Goal: Information Seeking & Learning: Understand process/instructions

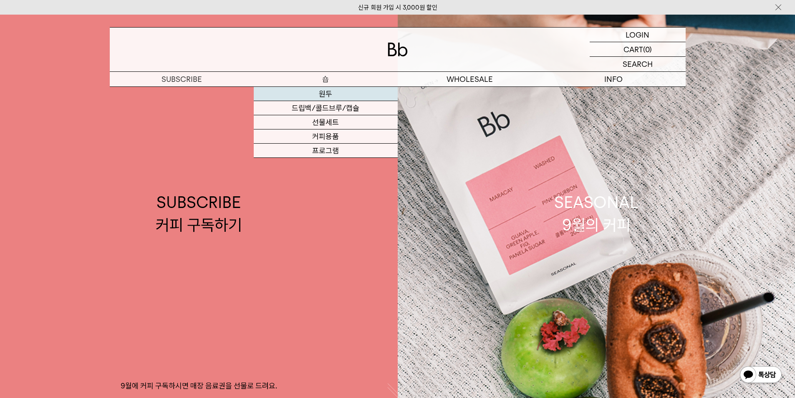
click at [329, 91] on link "원두" at bounding box center [326, 94] width 144 height 14
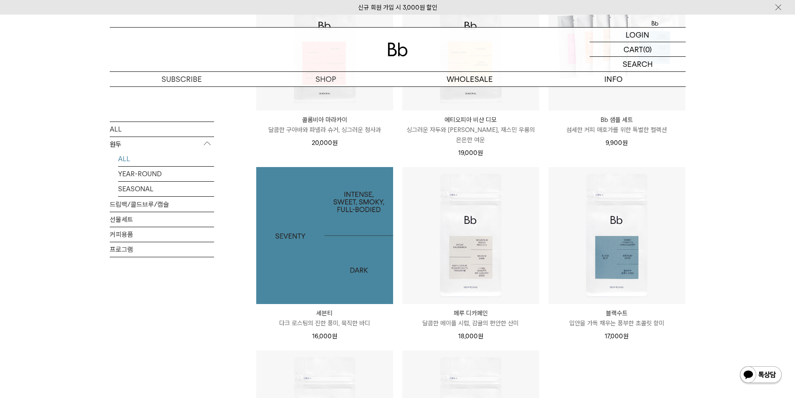
scroll to position [793, 0]
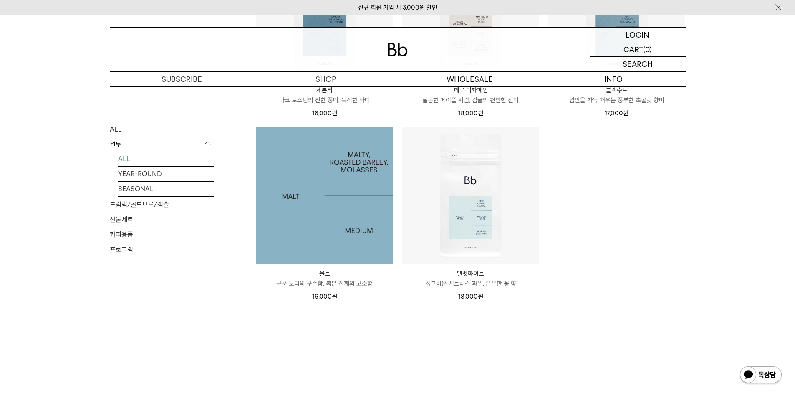
click at [321, 215] on img at bounding box center [324, 195] width 137 height 137
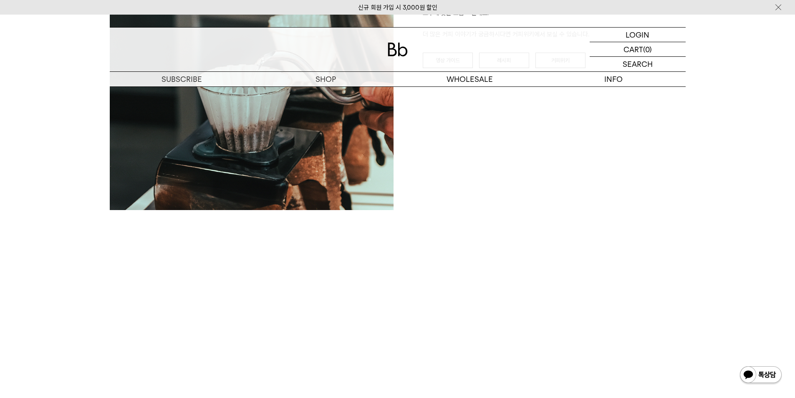
scroll to position [1057, 0]
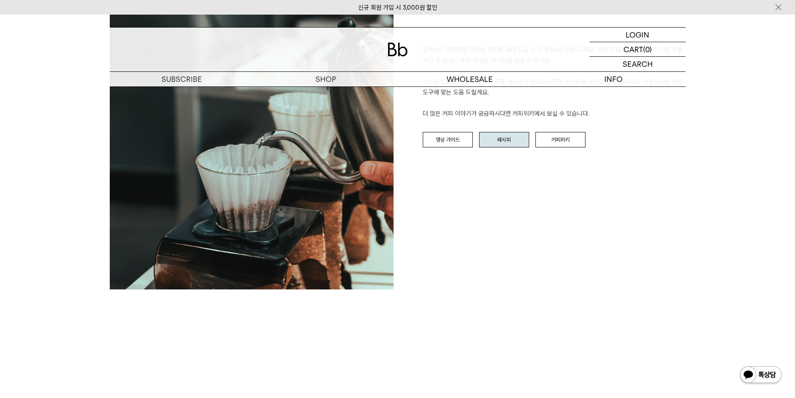
click at [500, 145] on link "레시피" at bounding box center [504, 140] width 50 height 16
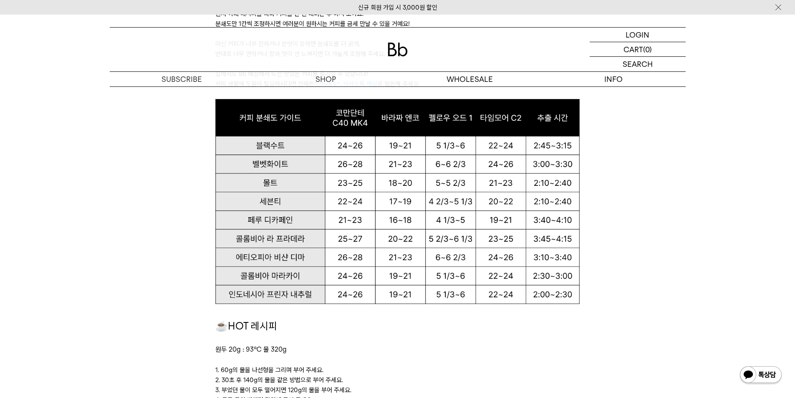
scroll to position [542, 0]
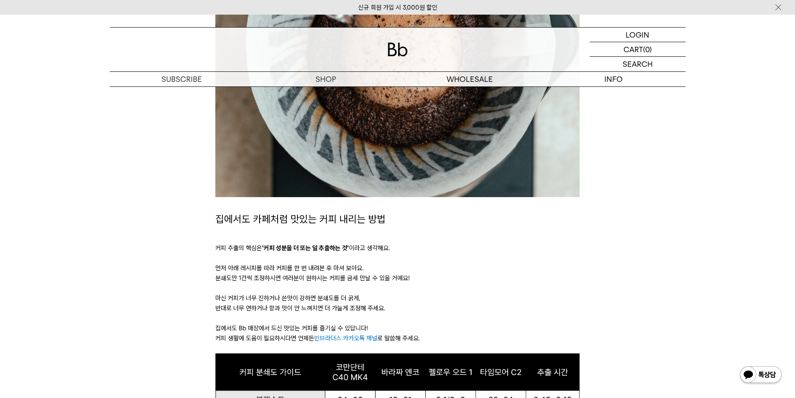
scroll to position [334, 0]
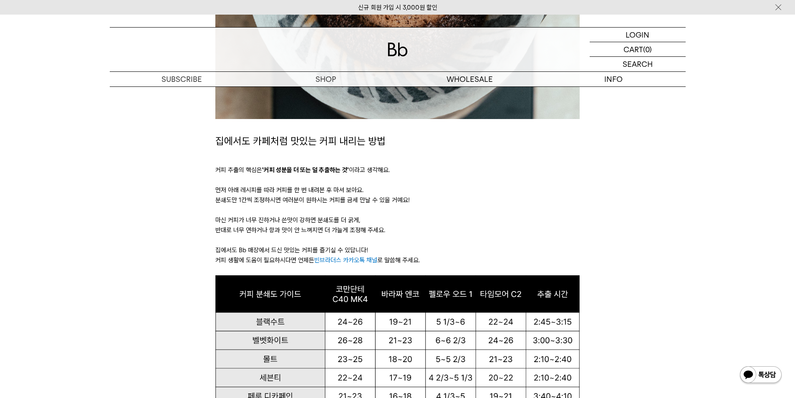
scroll to position [542, 0]
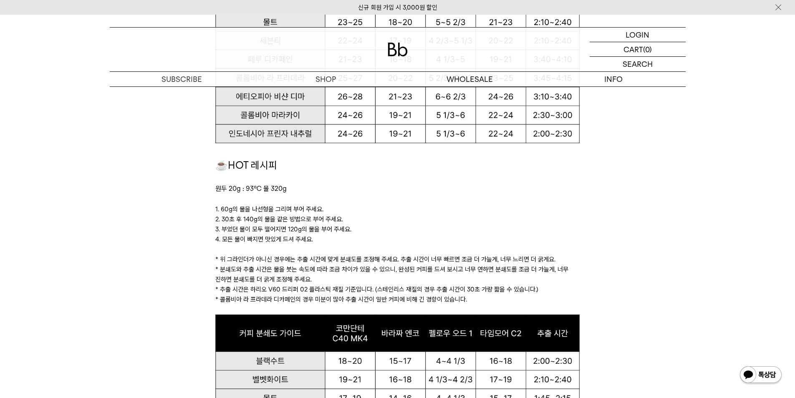
scroll to position [709, 0]
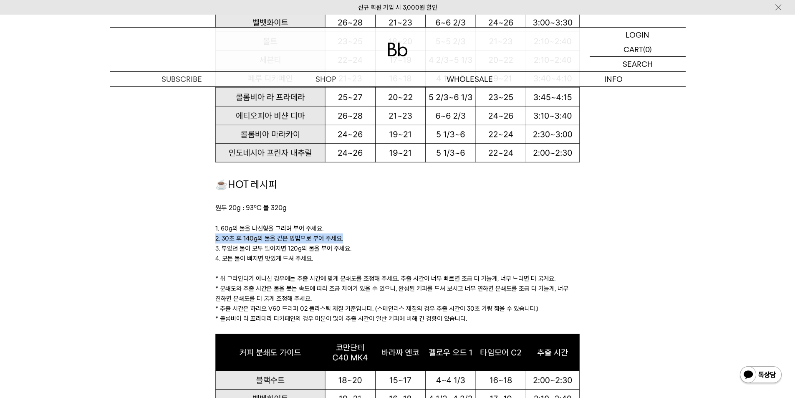
drag, startPoint x: 215, startPoint y: 238, endPoint x: 390, endPoint y: 238, distance: 174.4
click at [390, 238] on p "2. 30초 후 140g의 물을 같은 방법으로 부어 주세요." at bounding box center [397, 238] width 364 height 10
drag, startPoint x: 382, startPoint y: 258, endPoint x: 352, endPoint y: 236, distance: 36.6
click at [352, 236] on div "☕HOT 레시피 원두 20g : 93℃ 물 320g 1. 60g의 물을 나선형을 그리며 부어 주세요. 2. 30초 후 140g의 물을 같은 방…" at bounding box center [397, 254] width 364 height 157
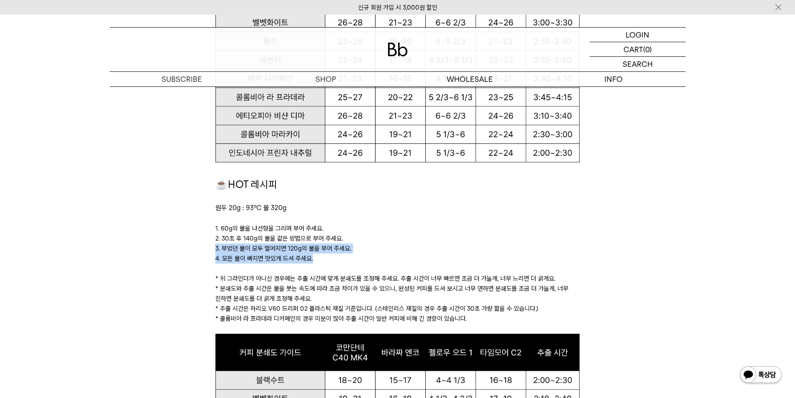
click at [333, 261] on p "4. 모든 물이 빠지면 맛있게 드셔 주세요." at bounding box center [397, 258] width 364 height 10
click at [343, 298] on p "* 분쇄도와 추출 시간은 물을 붓는 속도에 따라 조금 차이가 있을 수 있으니, 완성된 커피를 드셔 보시고 너무 연하면 분쇄도를 조금 더 가늘게…" at bounding box center [397, 293] width 364 height 20
drag, startPoint x: 522, startPoint y: 300, endPoint x: 513, endPoint y: 317, distance: 20.1
click at [513, 317] on div "☕HOT 레시피 원두 20g : 93℃ 물 320g 1. 60g의 물을 나선형을 그리며 부어 주세요. 2. 30초 후 140g의 물을 같은 방…" at bounding box center [397, 254] width 364 height 157
click at [513, 317] on p "* 콜롬비아 라 프라데라 디카페인의 경우 미분이 많아 추출 시간이 일반 커피에 비해 긴 경향이 있습니다." at bounding box center [397, 318] width 364 height 10
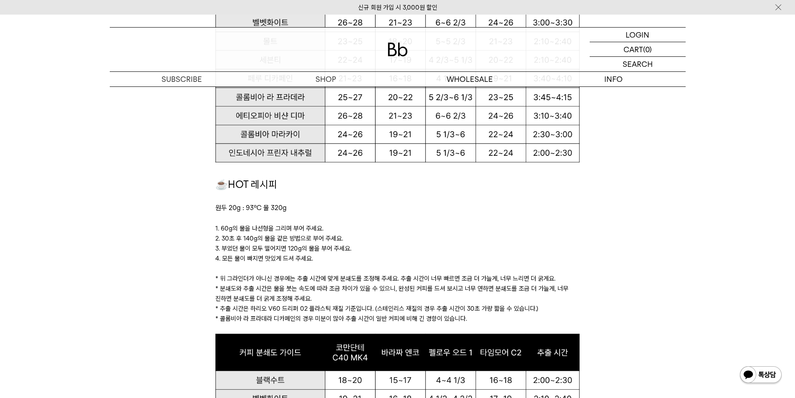
drag, startPoint x: 531, startPoint y: 319, endPoint x: 543, endPoint y: 297, distance: 24.8
click at [543, 297] on div "☕HOT 레시피 원두 20g : 93℃ 물 320g 1. 60g의 물을 나선형을 그리며 부어 주세요. 2. 30초 후 140g의 물을 같은 방…" at bounding box center [397, 254] width 364 height 157
click at [537, 307] on p "* 추출 시간은 하리오 V60 드리퍼 02 플라스틱 재질 기준입니다. (스테인리스 재질의 경우 추출 시간이 30초 가량 짧을 수 있습니다.)" at bounding box center [397, 308] width 364 height 10
drag, startPoint x: 461, startPoint y: 310, endPoint x: 526, endPoint y: 308, distance: 64.7
click at [526, 308] on p "* 추출 시간은 하리오 V60 드리퍼 02 플라스틱 재질 기준입니다. (스테인리스 재질의 경우 추출 시간이 30초 가량 짧을 수 있습니다.)" at bounding box center [397, 308] width 364 height 10
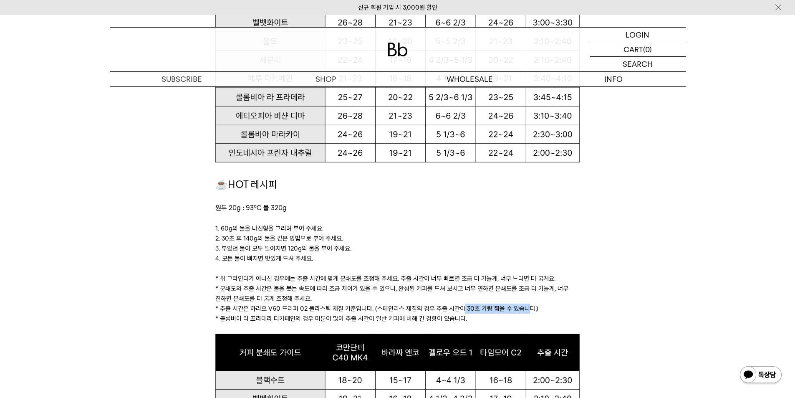
click at [526, 308] on p "* 추출 시간은 하리오 V60 드리퍼 02 플라스틱 재질 기준입니다. (스테인리스 재질의 경우 추출 시간이 30초 가량 짧을 수 있습니다.)" at bounding box center [397, 308] width 364 height 10
drag, startPoint x: 375, startPoint y: 310, endPoint x: 390, endPoint y: 308, distance: 16.0
click at [390, 308] on p "* 추출 시간은 하리오 V60 드리퍼 02 플라스틱 재질 기준입니다. (스테인리스 재질의 경우 추출 시간이 30초 가량 짧을 수 있습니다.)" at bounding box center [397, 308] width 364 height 10
